Goal: Information Seeking & Learning: Find specific fact

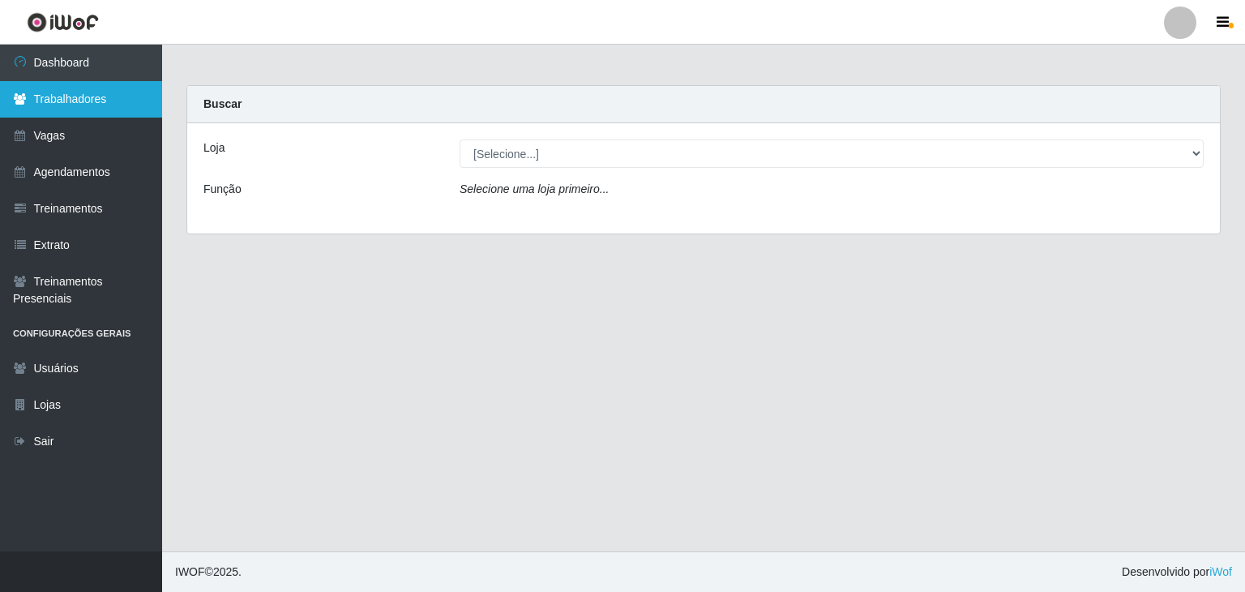
click at [95, 110] on link "Trabalhadores" at bounding box center [81, 99] width 162 height 36
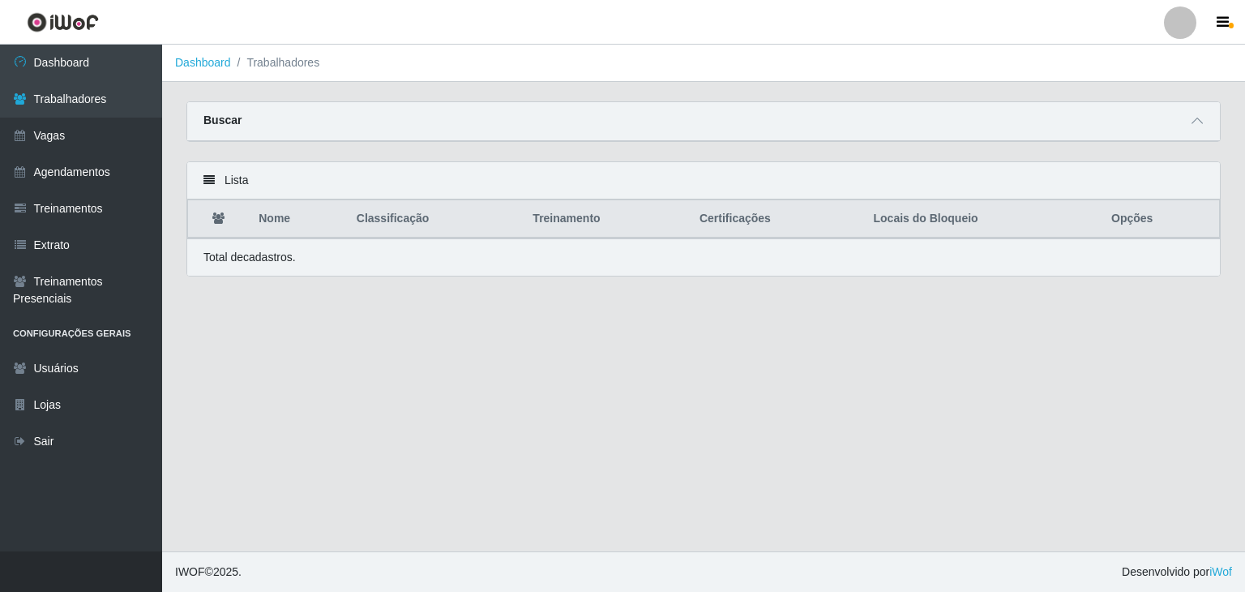
click at [215, 180] on div "Lista" at bounding box center [703, 180] width 1033 height 37
click at [221, 124] on strong "Buscar" at bounding box center [223, 120] width 38 height 13
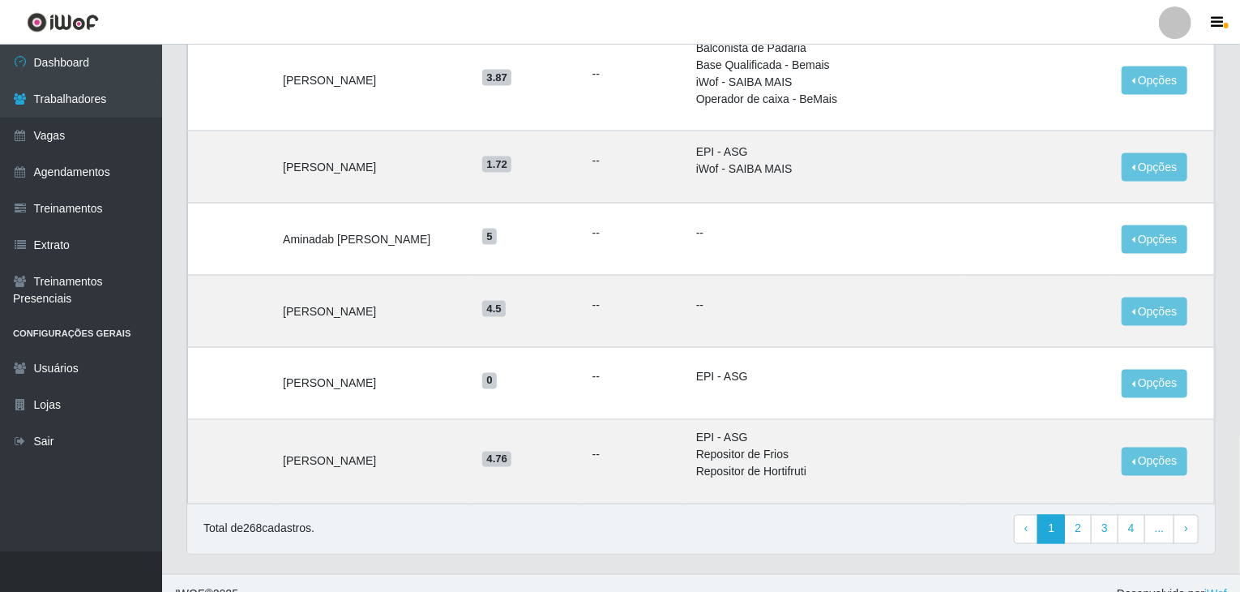
scroll to position [1216, 0]
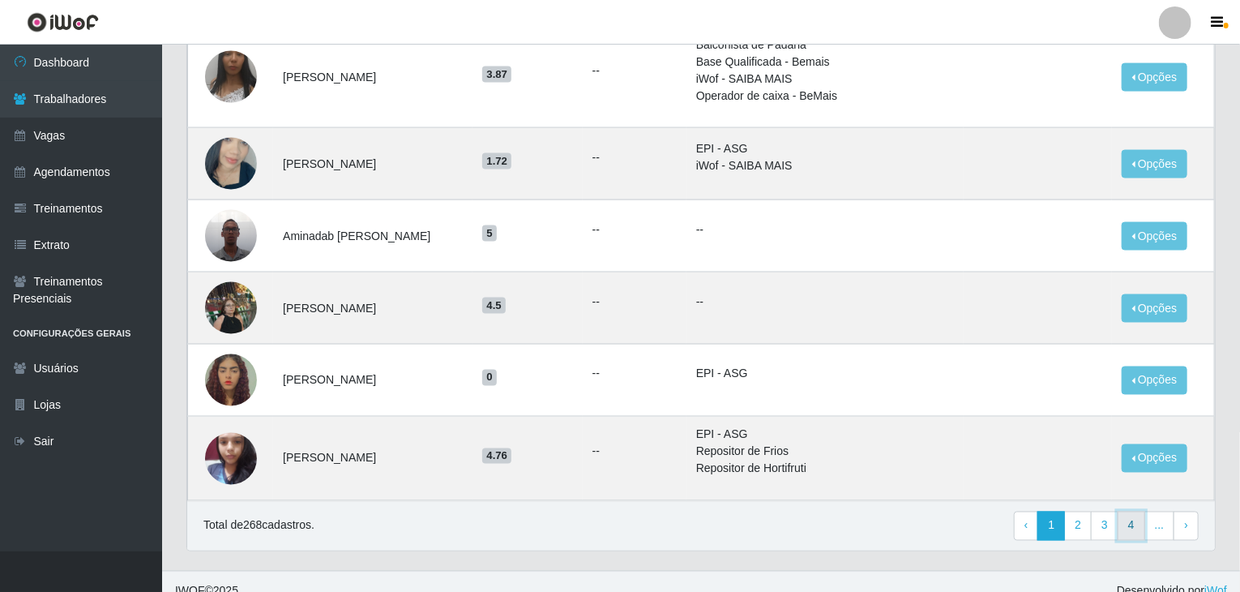
click at [1125, 521] on link "4" at bounding box center [1132, 526] width 28 height 29
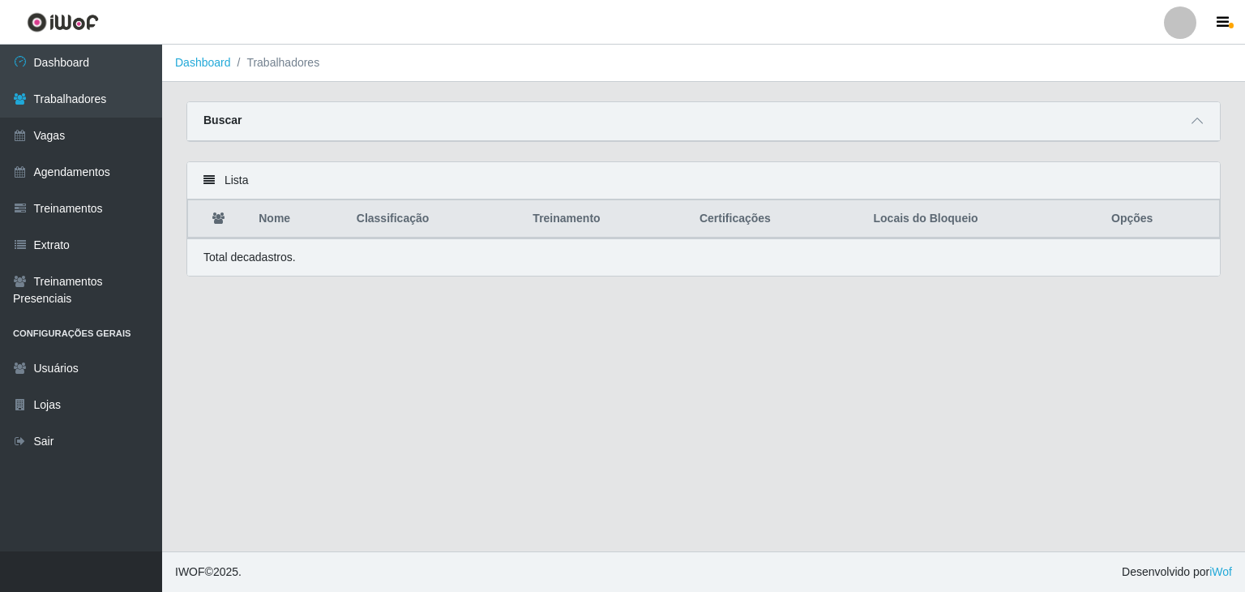
click at [272, 315] on main "Dashboard Trabalhadores Carregando... Buscar Nome Confirmar Lista Nome Classifi…" at bounding box center [703, 298] width 1083 height 507
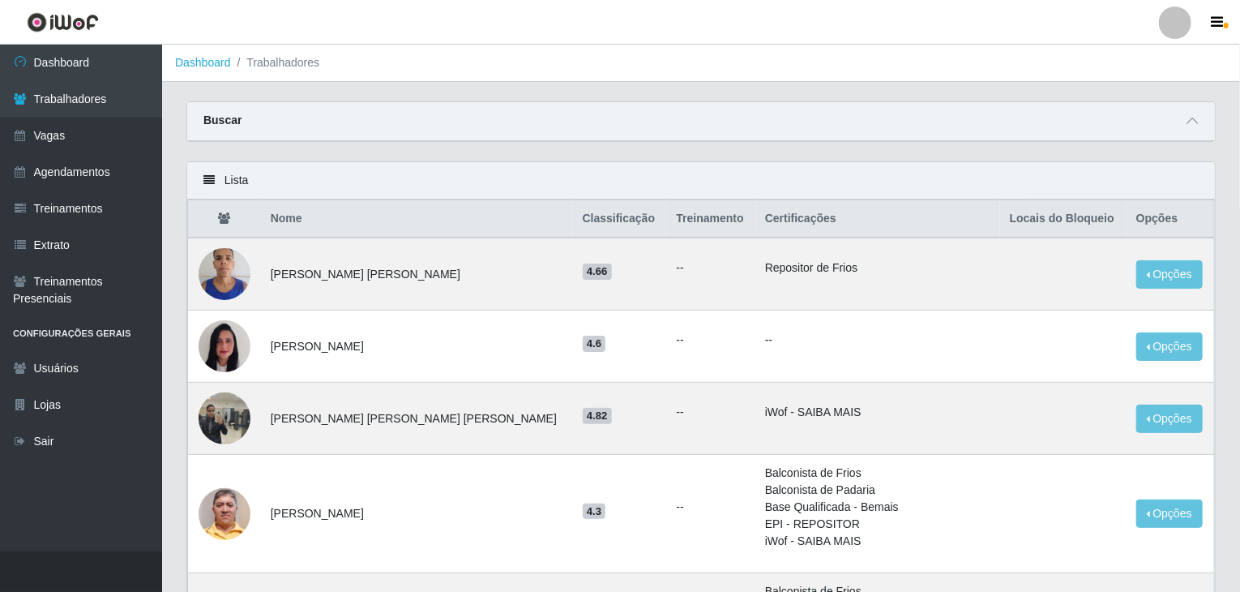
click at [227, 126] on strong "Buscar" at bounding box center [223, 120] width 38 height 13
click at [1203, 121] on div "Buscar" at bounding box center [701, 121] width 1028 height 39
click at [1198, 125] on icon at bounding box center [1192, 120] width 11 height 11
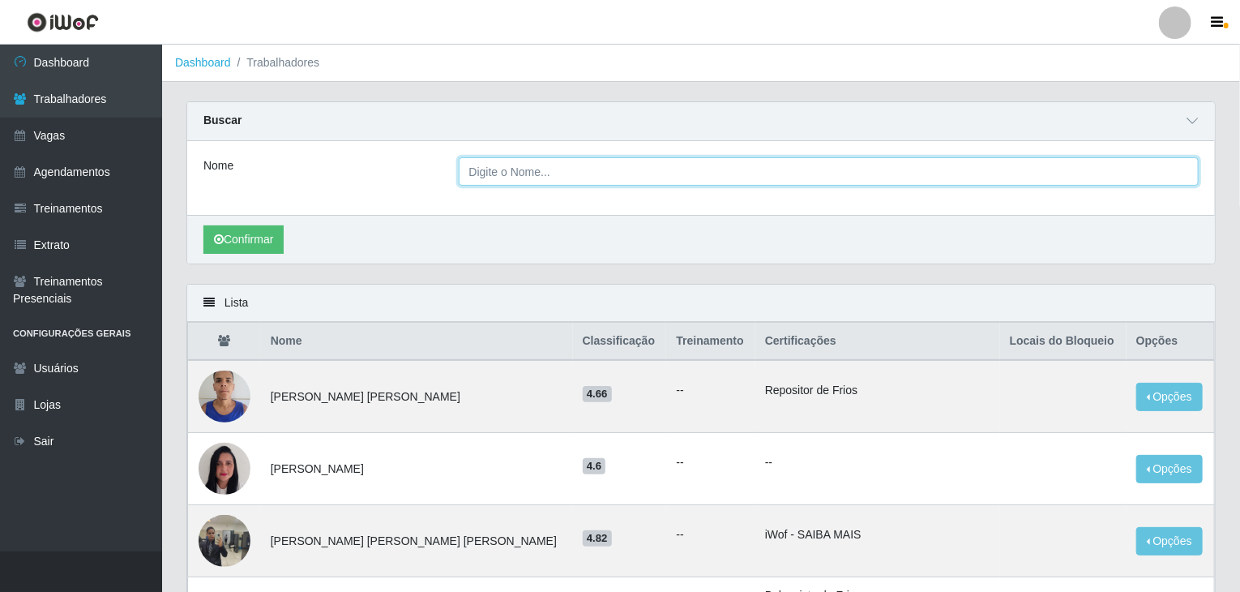
click at [1128, 164] on input "Nome" at bounding box center [829, 171] width 741 height 28
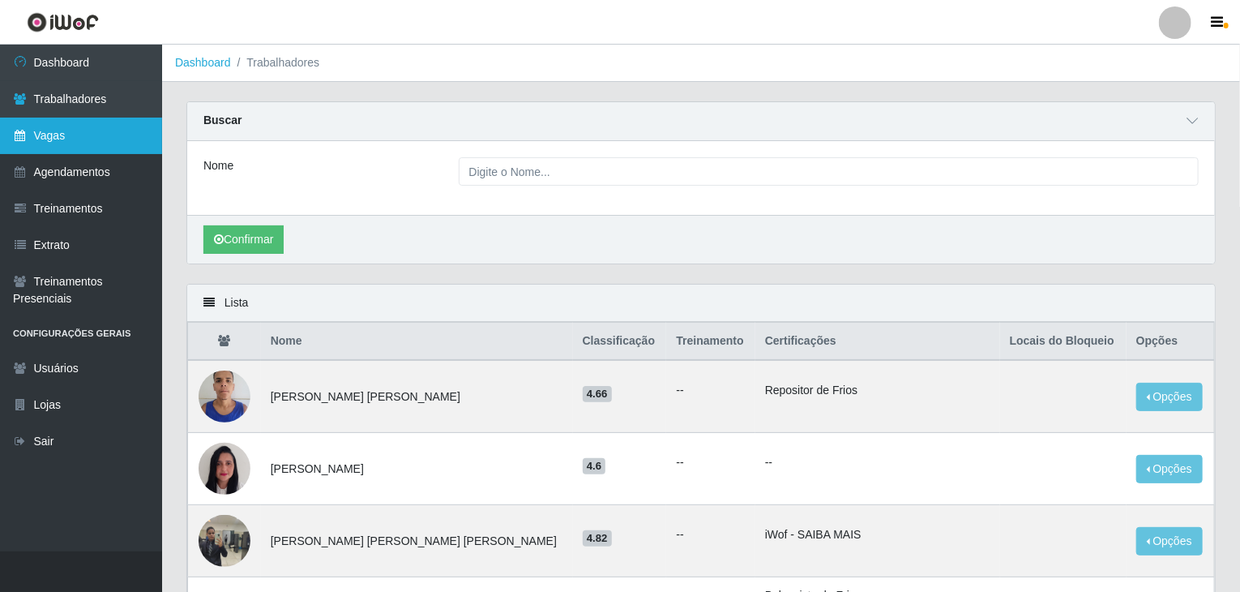
click at [67, 134] on link "Vagas" at bounding box center [81, 136] width 162 height 36
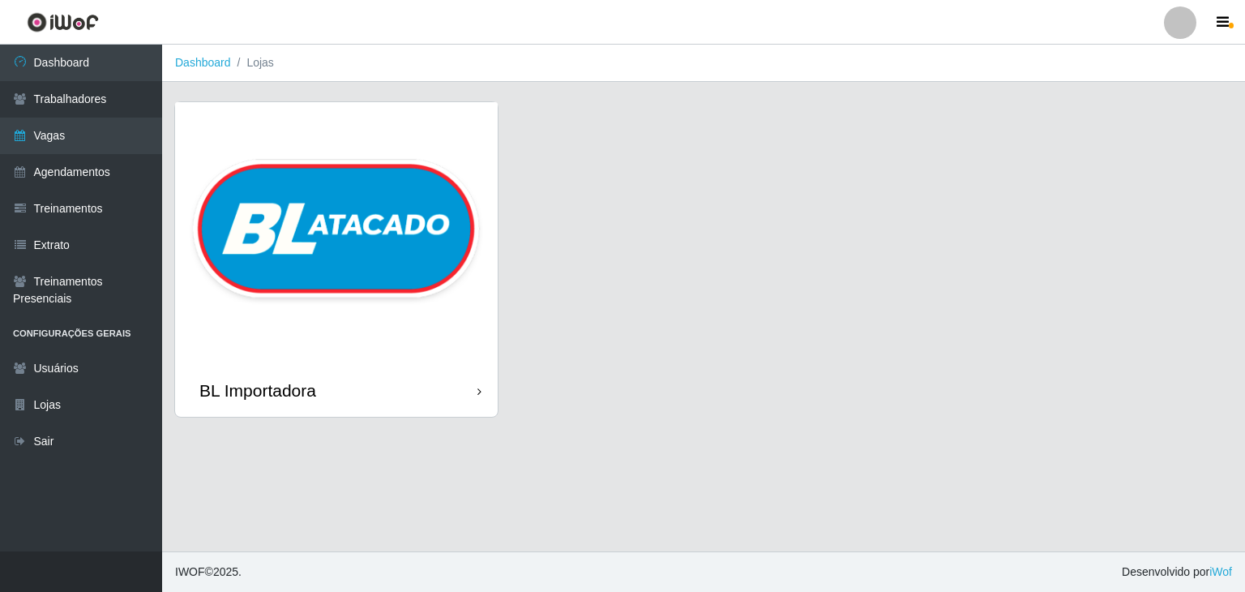
click at [480, 392] on icon at bounding box center [480, 391] width 4 height 11
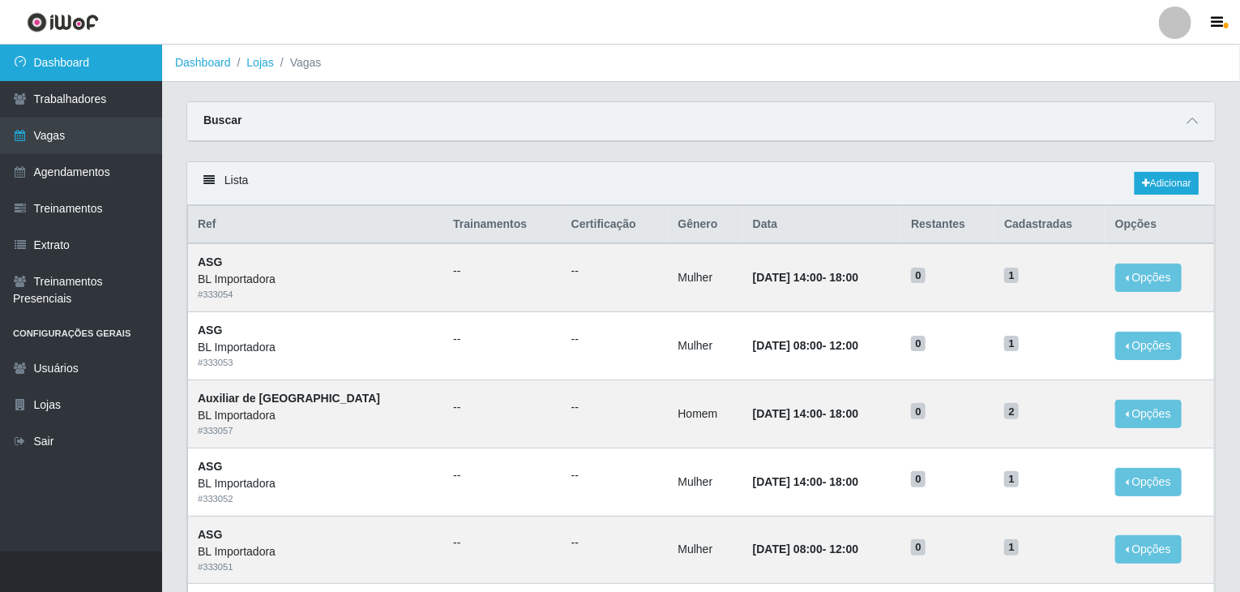
click at [95, 60] on link "Dashboard" at bounding box center [81, 63] width 162 height 36
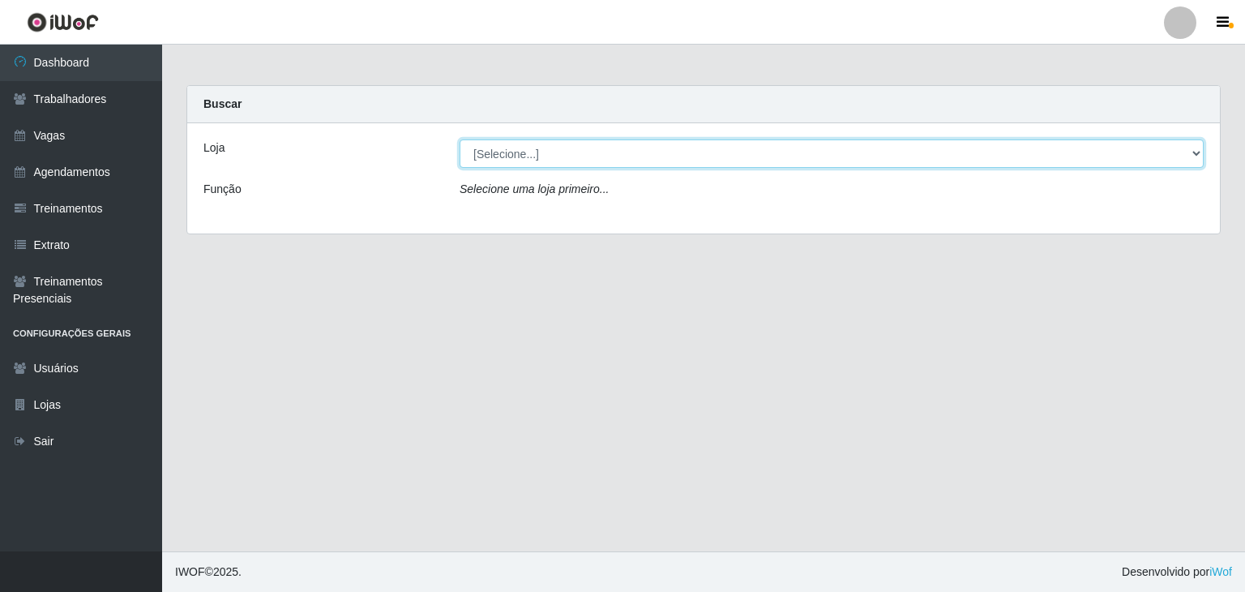
click at [1198, 153] on select "[Selecione...] BL Importadora" at bounding box center [832, 153] width 744 height 28
select select "259"
click at [460, 139] on select "[Selecione...] BL Importadora" at bounding box center [832, 153] width 744 height 28
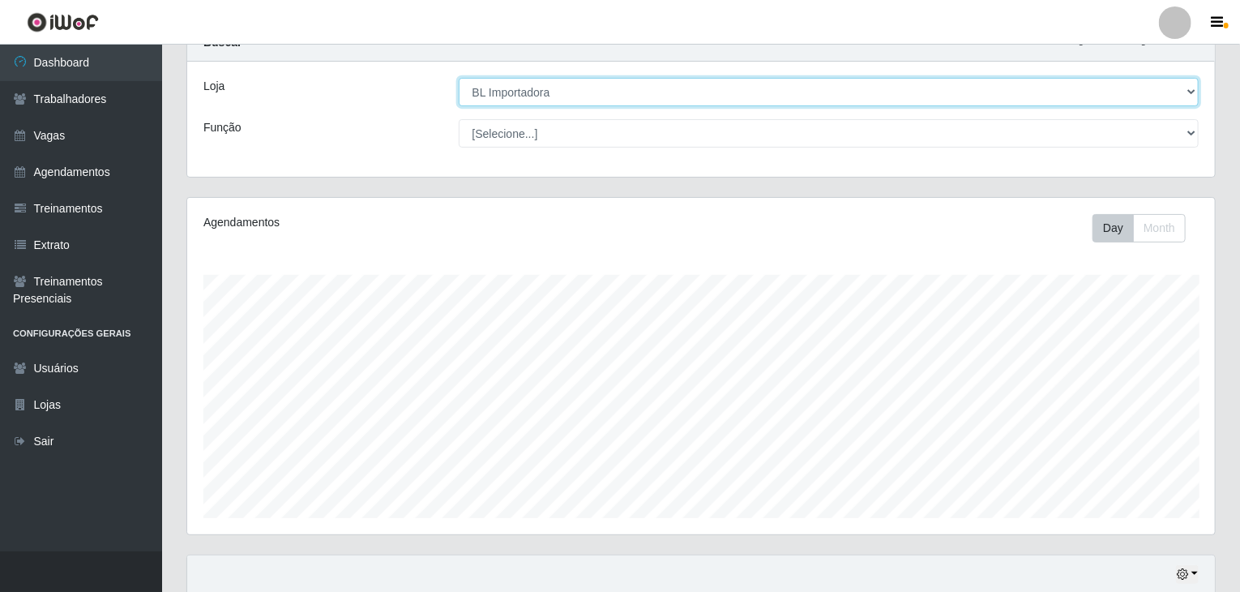
scroll to position [266, 0]
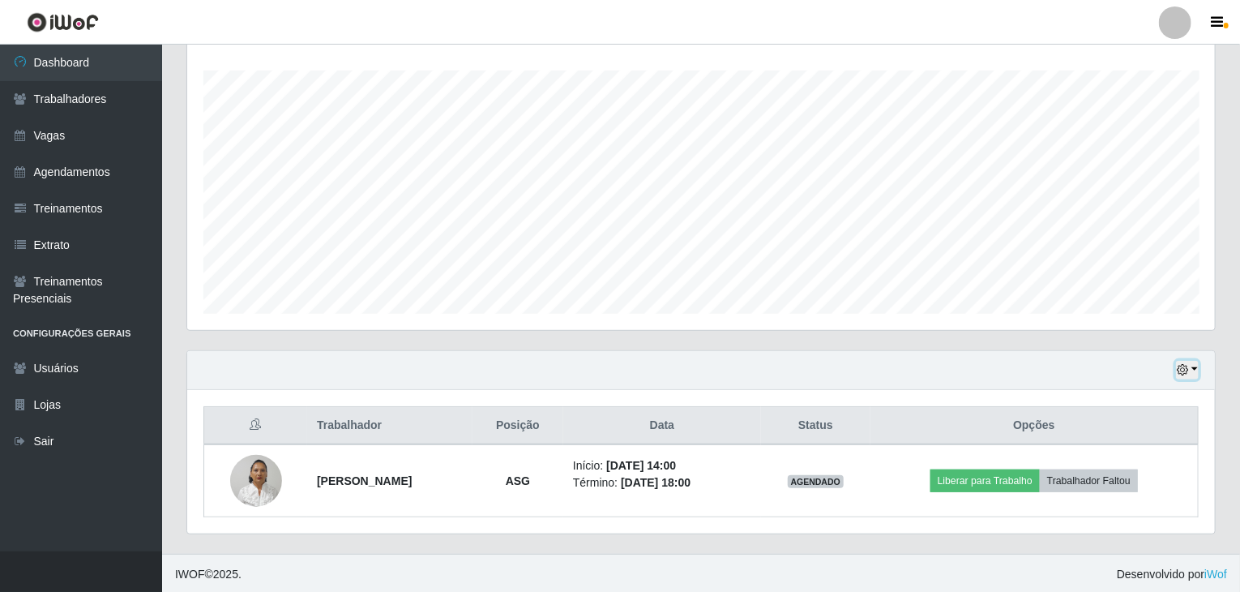
click at [1194, 370] on button "button" at bounding box center [1187, 370] width 23 height 19
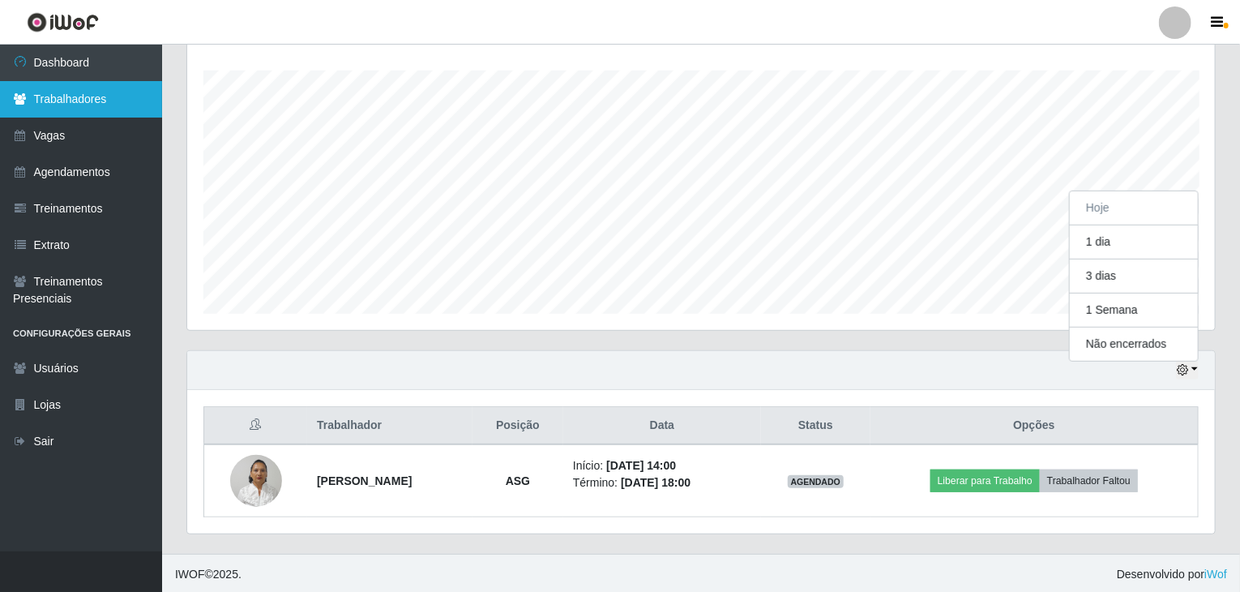
click at [118, 101] on link "Trabalhadores" at bounding box center [81, 99] width 162 height 36
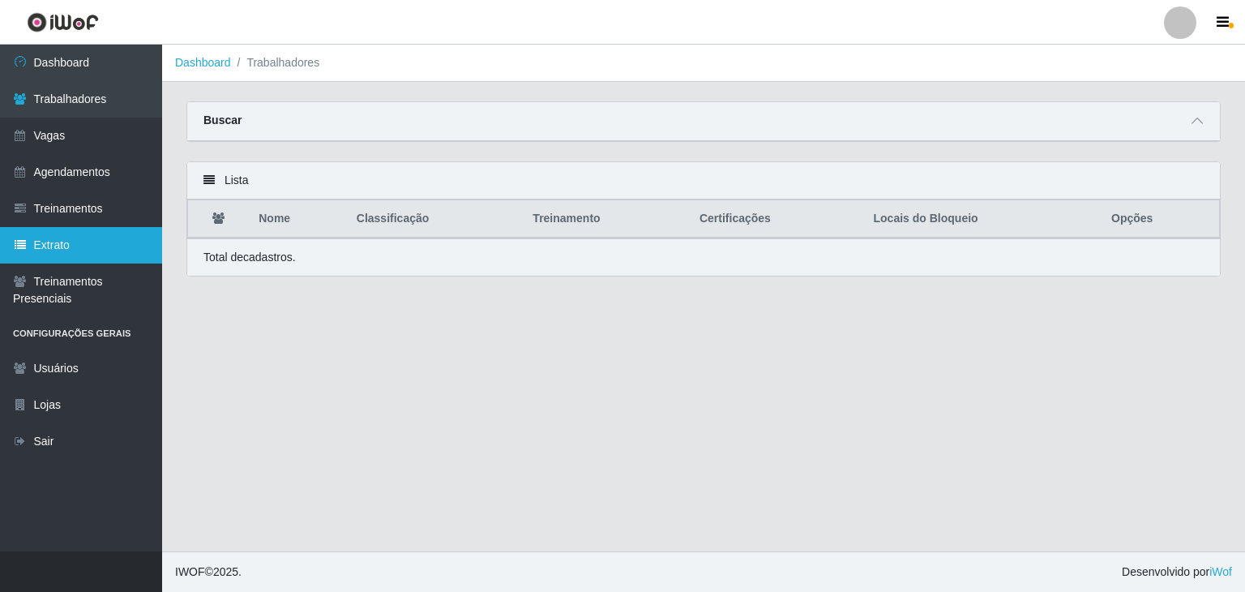
click at [109, 238] on link "Extrato" at bounding box center [81, 245] width 162 height 36
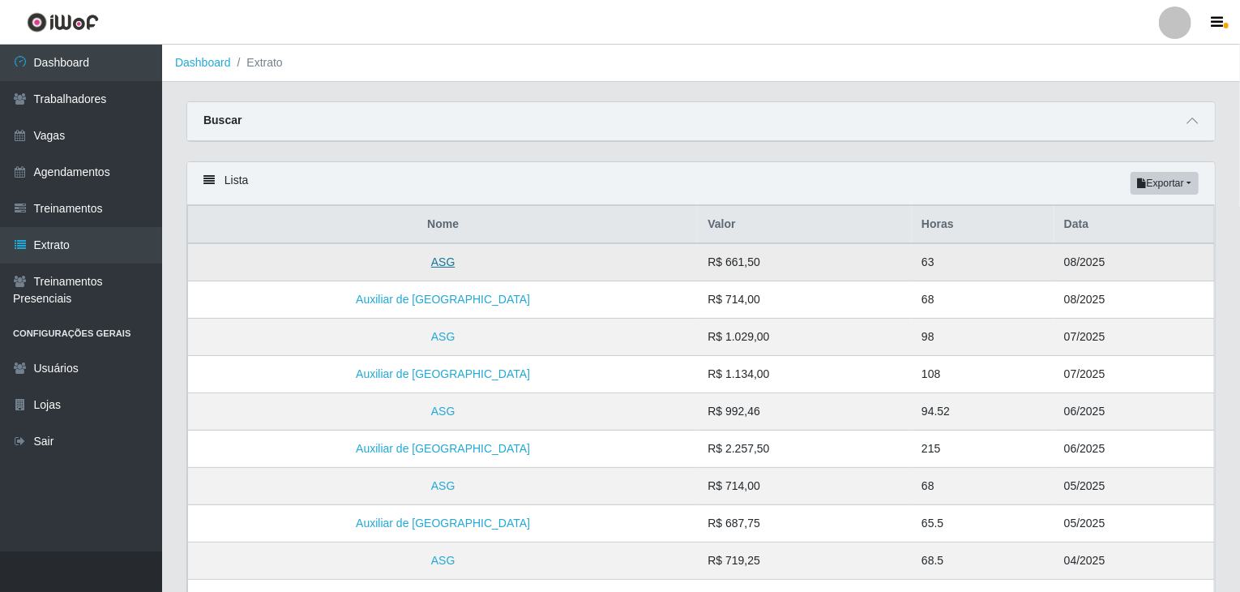
click at [431, 263] on link "ASG" at bounding box center [443, 261] width 24 height 13
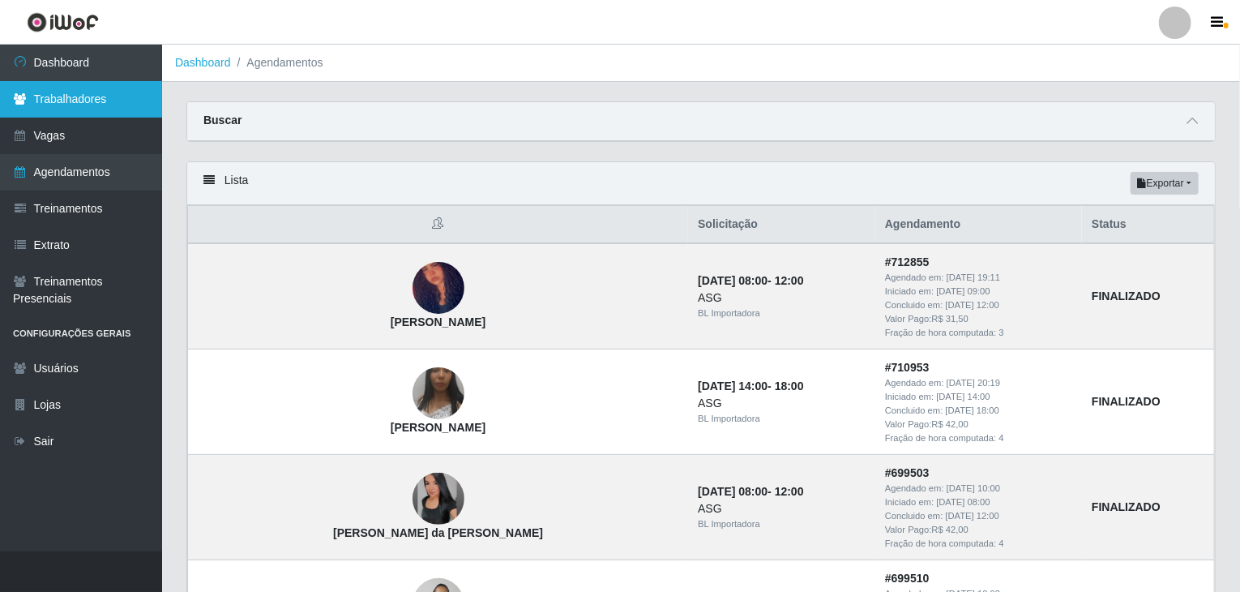
click at [84, 107] on link "Trabalhadores" at bounding box center [81, 99] width 162 height 36
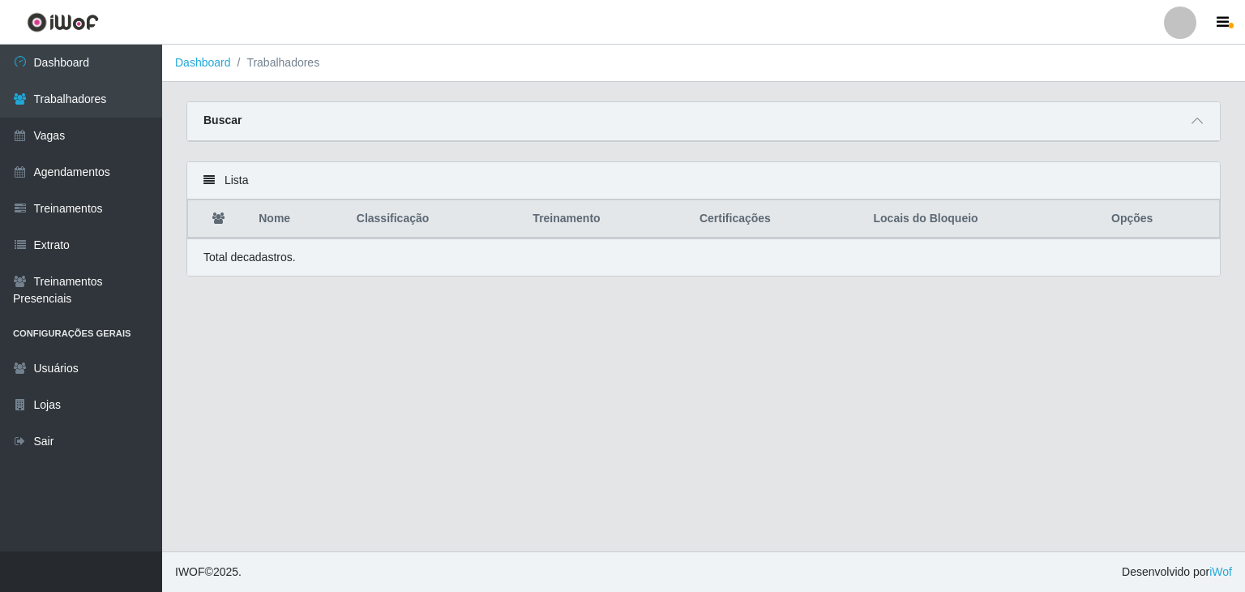
click at [325, 118] on div "Buscar" at bounding box center [703, 121] width 1033 height 39
click at [1196, 122] on icon at bounding box center [1197, 120] width 11 height 11
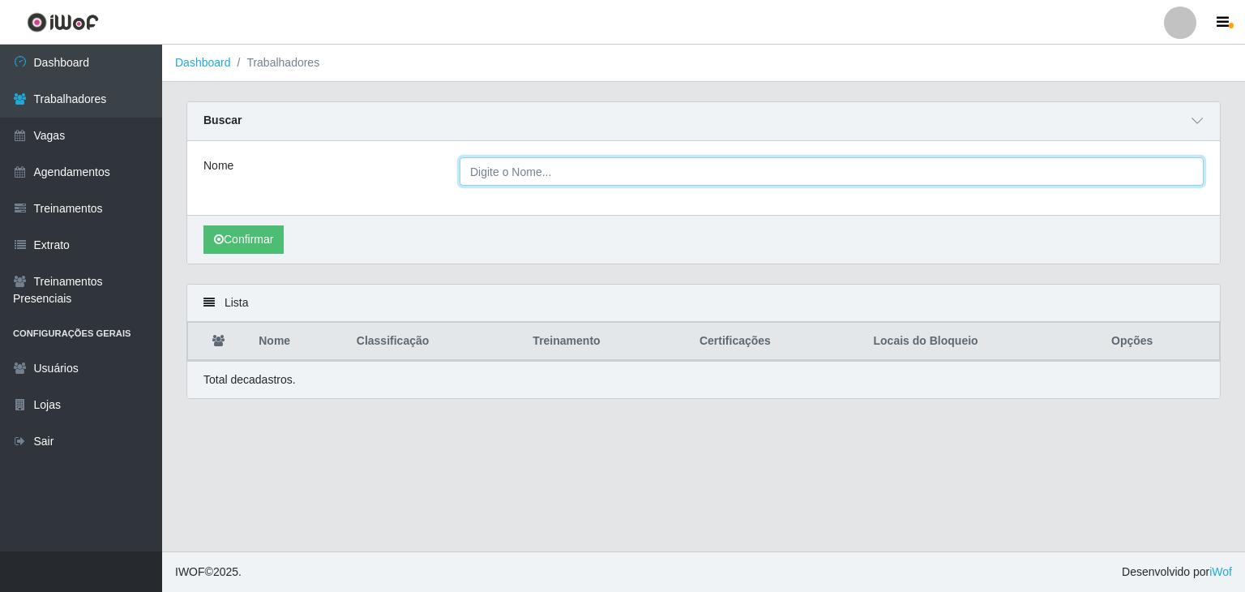
click at [562, 165] on input "Nome" at bounding box center [832, 171] width 744 height 28
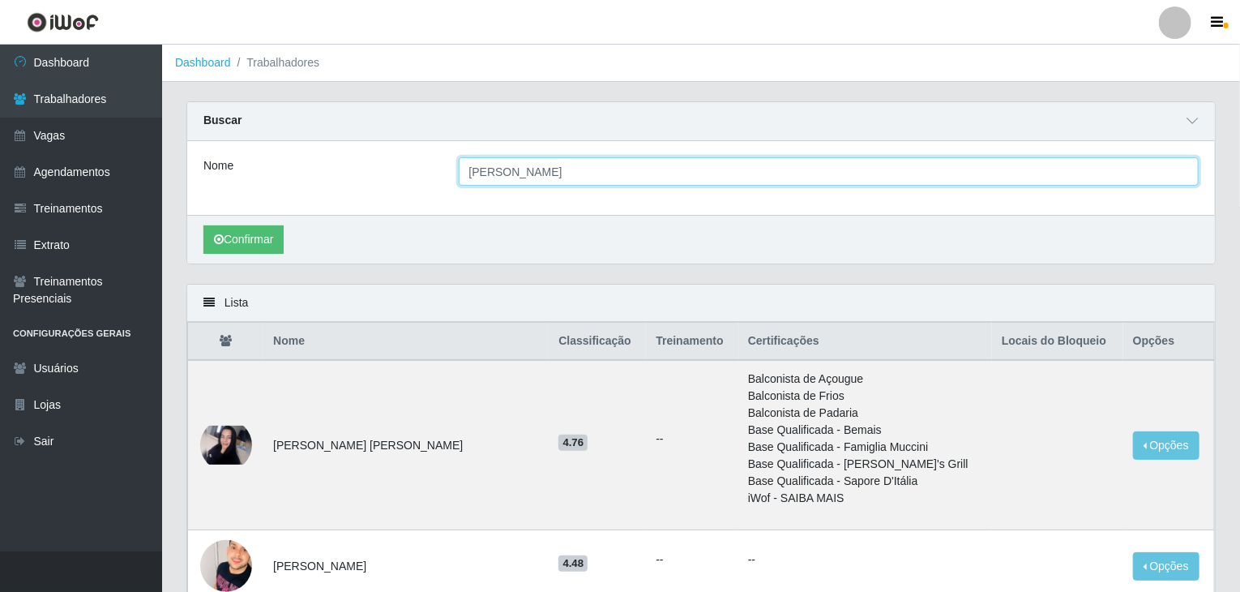
type input "mikaelle dias da silva"
click at [204, 225] on button "Confirmar" at bounding box center [244, 239] width 80 height 28
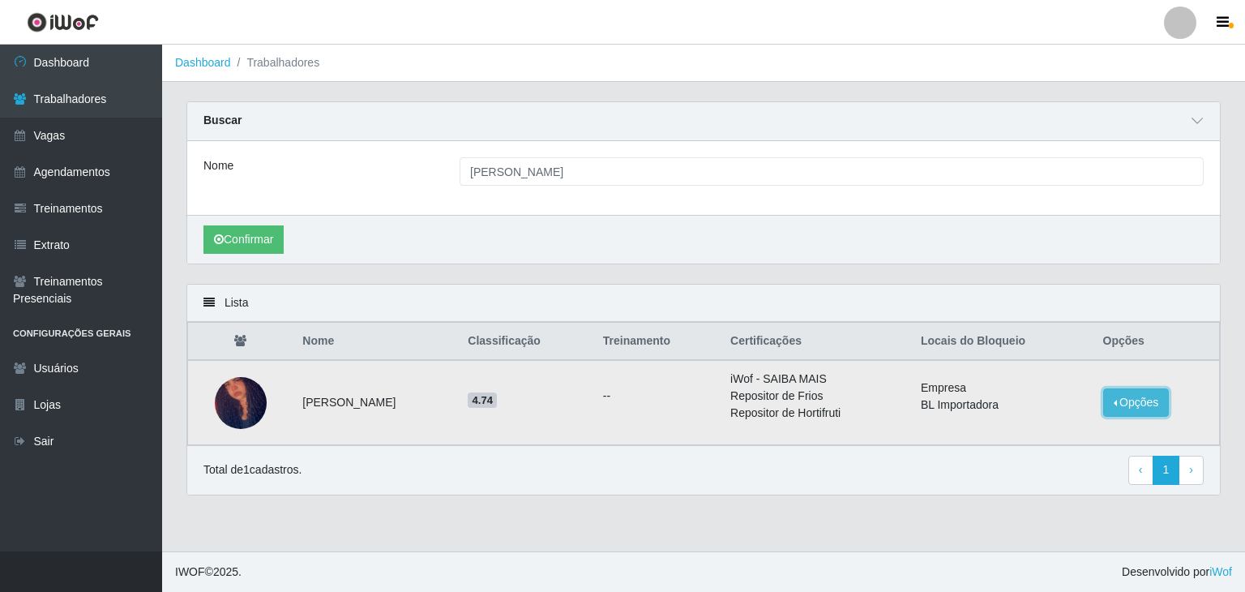
click at [1112, 405] on button "Opções" at bounding box center [1136, 402] width 66 height 28
click at [1036, 483] on div "Total de 1 cadastros. ‹ Previous 1 › Next" at bounding box center [703, 469] width 1033 height 49
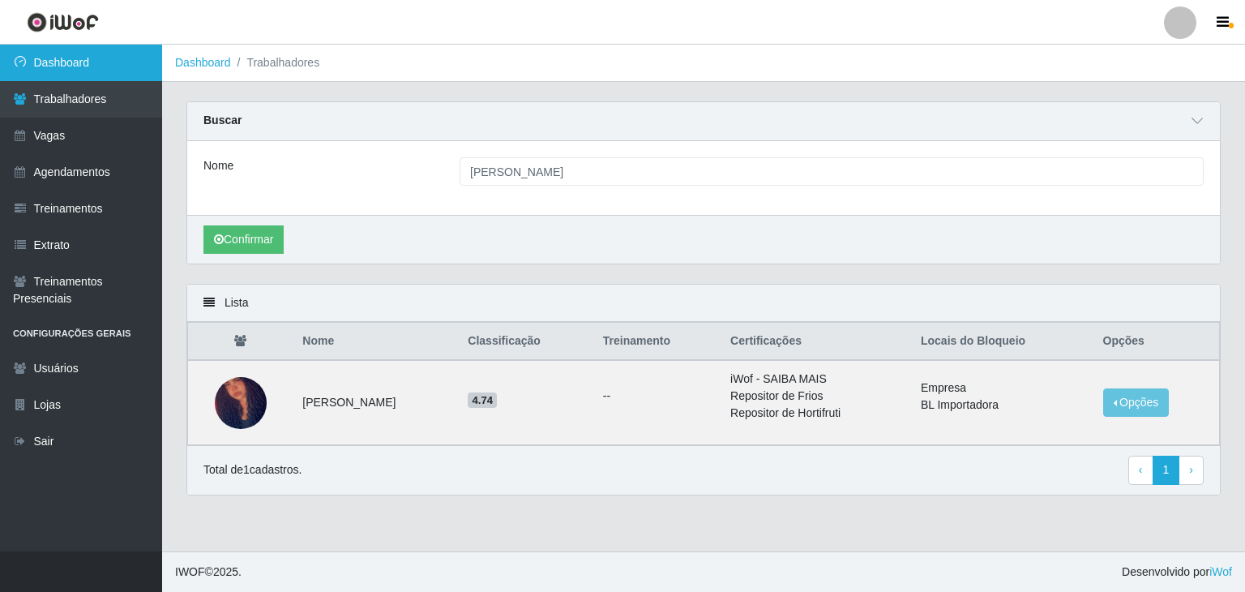
click at [81, 66] on link "Dashboard" at bounding box center [81, 63] width 162 height 36
